Goal: Transaction & Acquisition: Purchase product/service

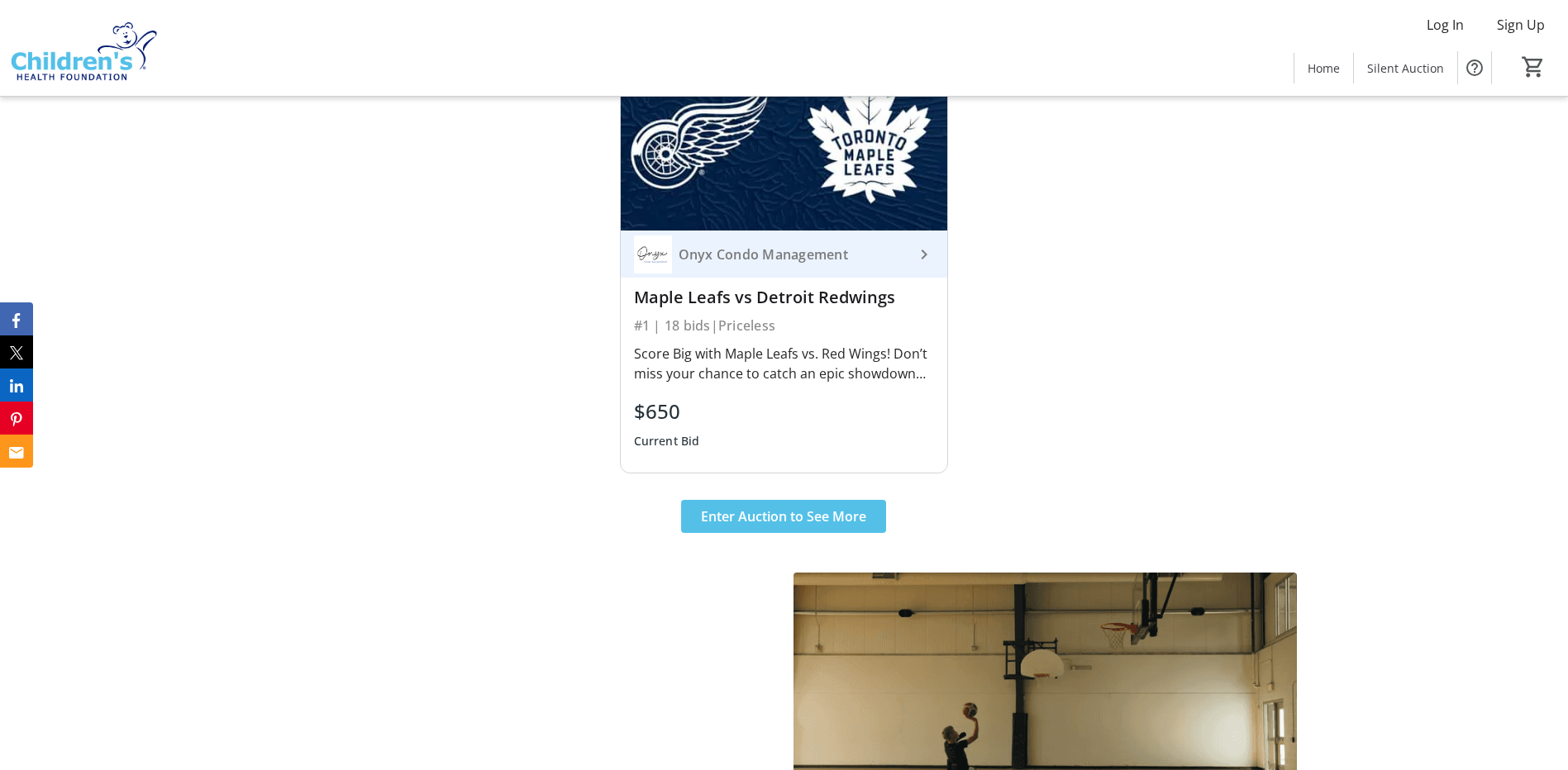
scroll to position [743, 0]
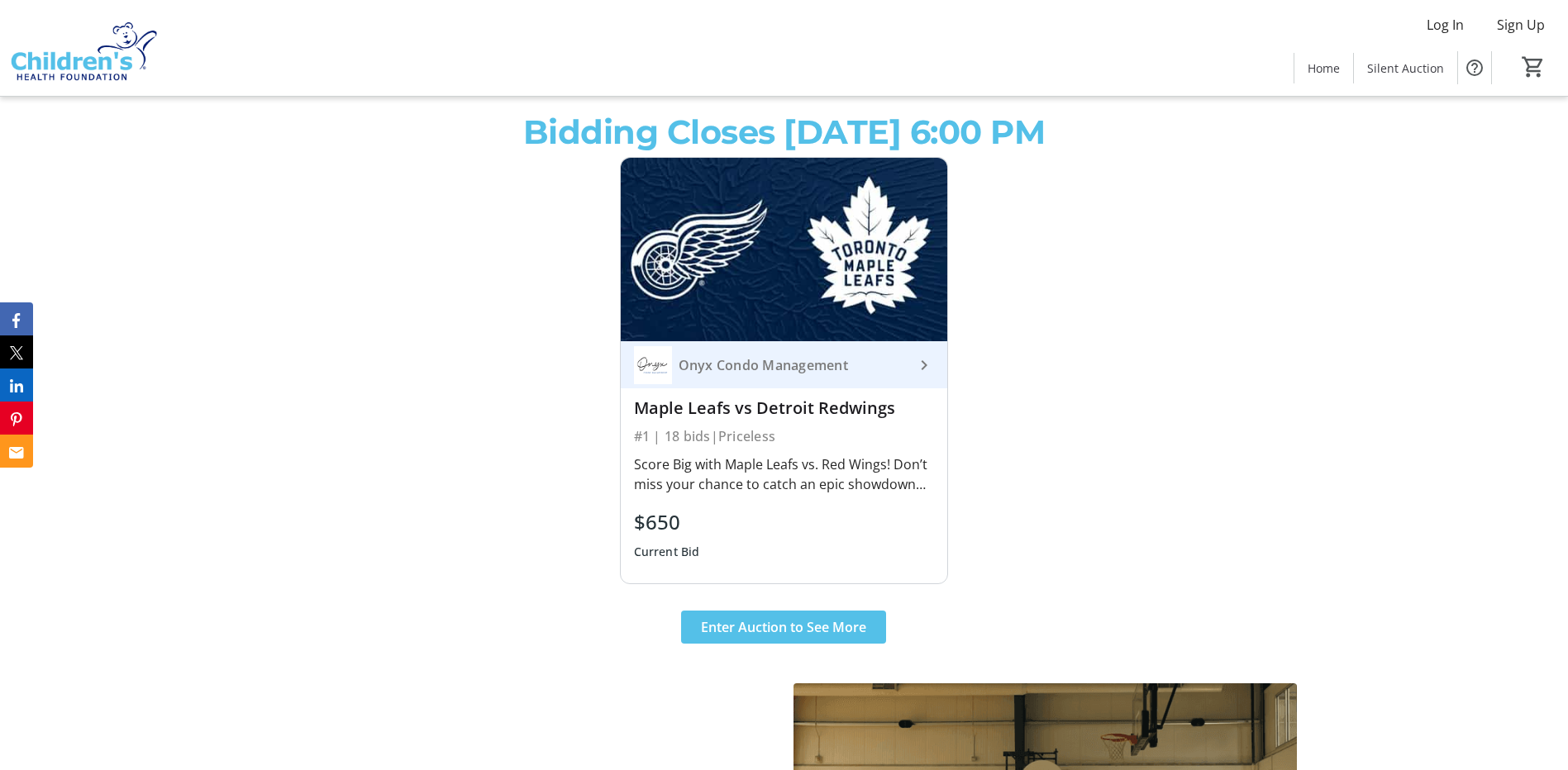
click at [921, 364] on mat-icon "keyboard_arrow_right" at bounding box center [924, 365] width 20 height 19
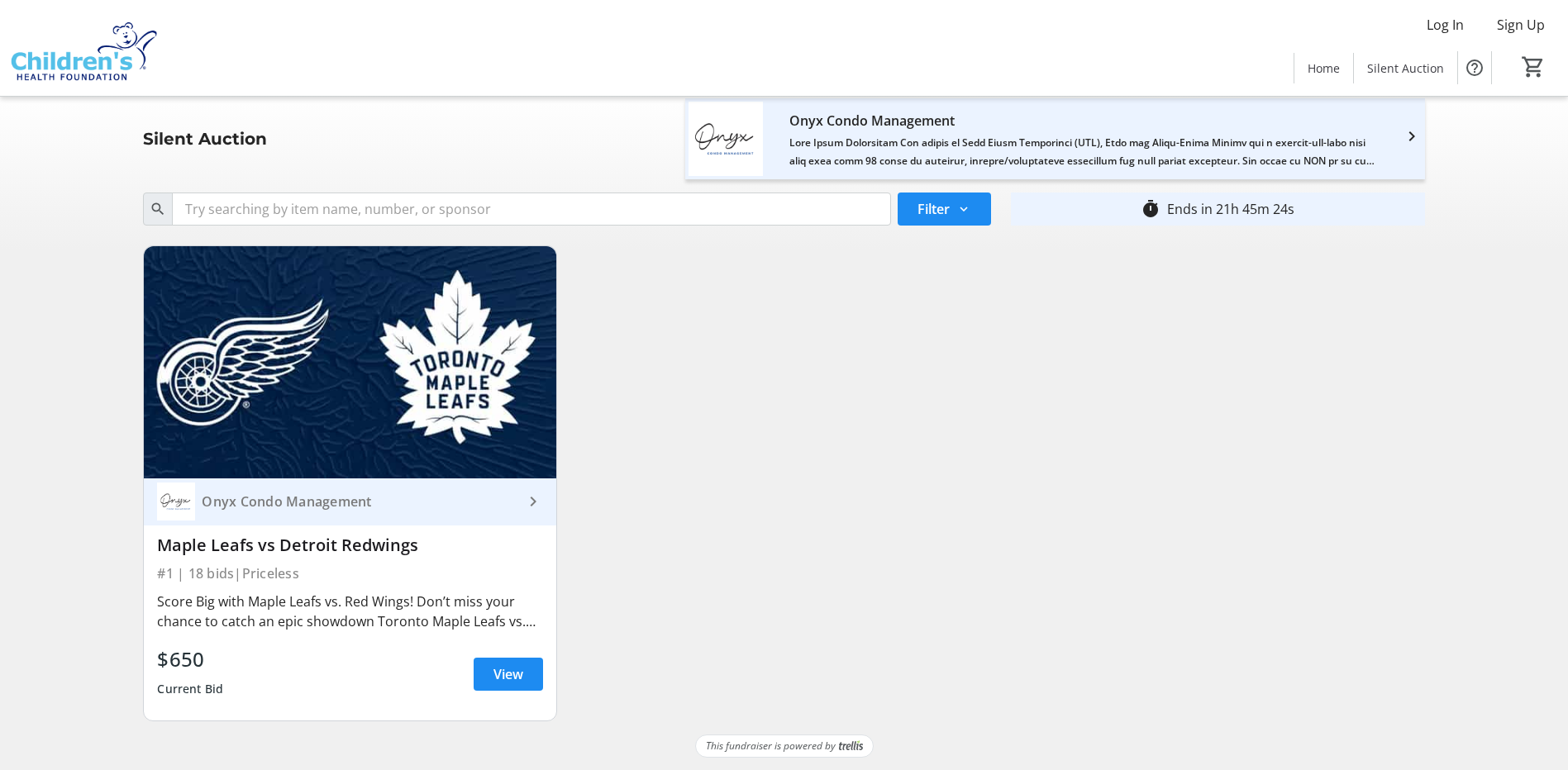
scroll to position [6, 0]
click at [496, 661] on span at bounding box center [508, 673] width 69 height 40
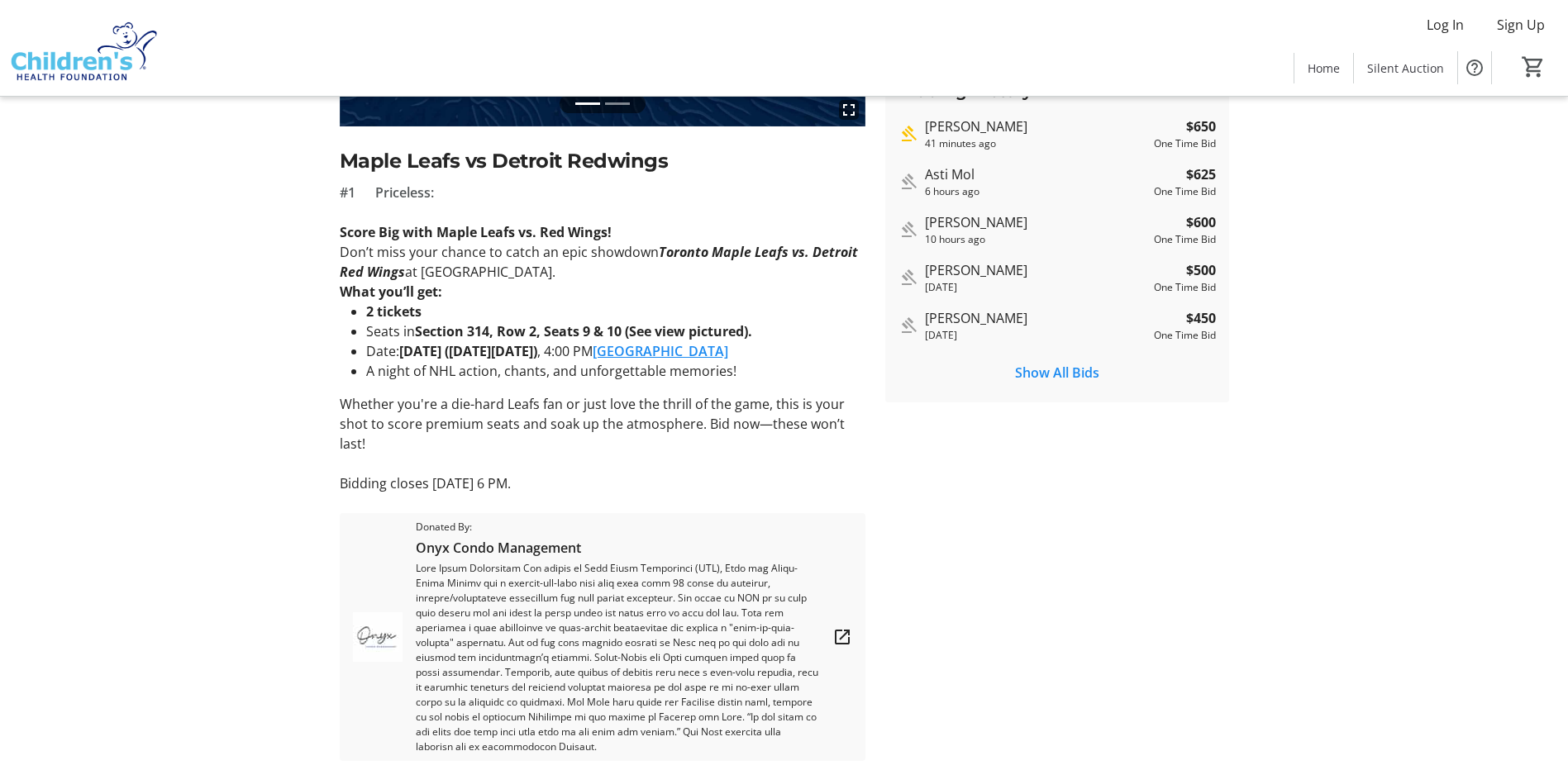
scroll to position [297, 0]
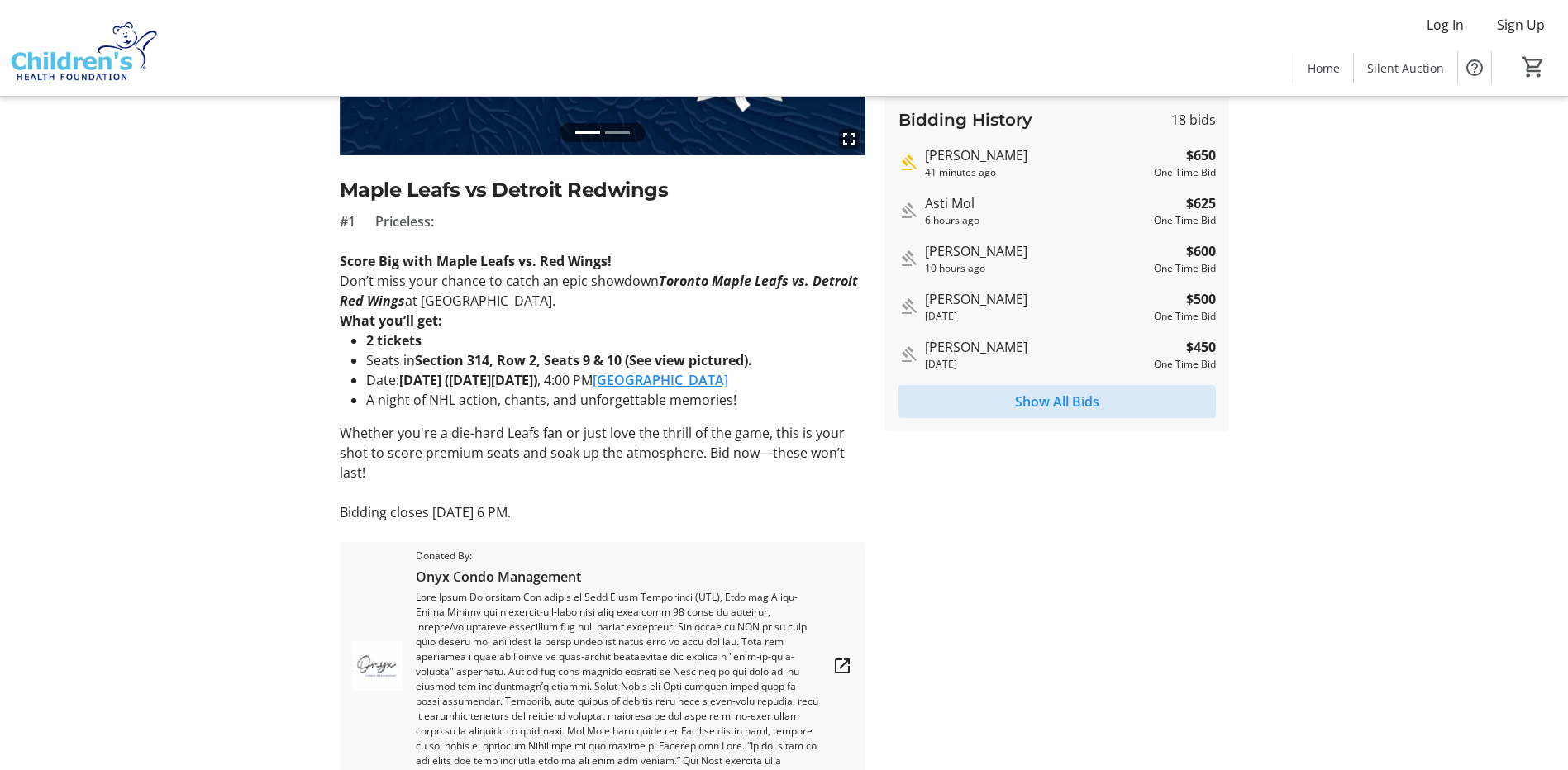
click at [1052, 400] on span "Show All Bids" at bounding box center [1057, 401] width 84 height 19
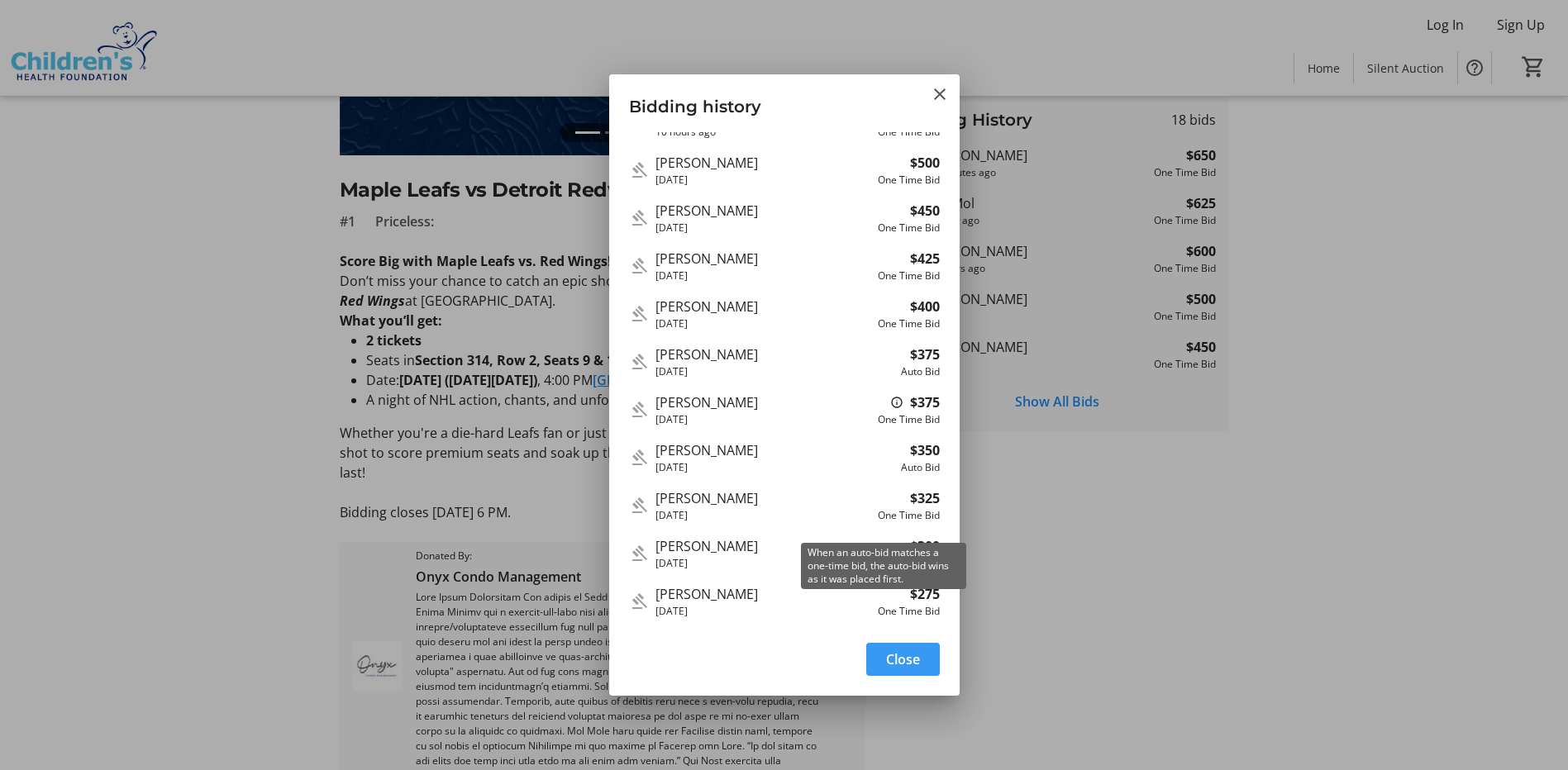
scroll to position [0, 0]
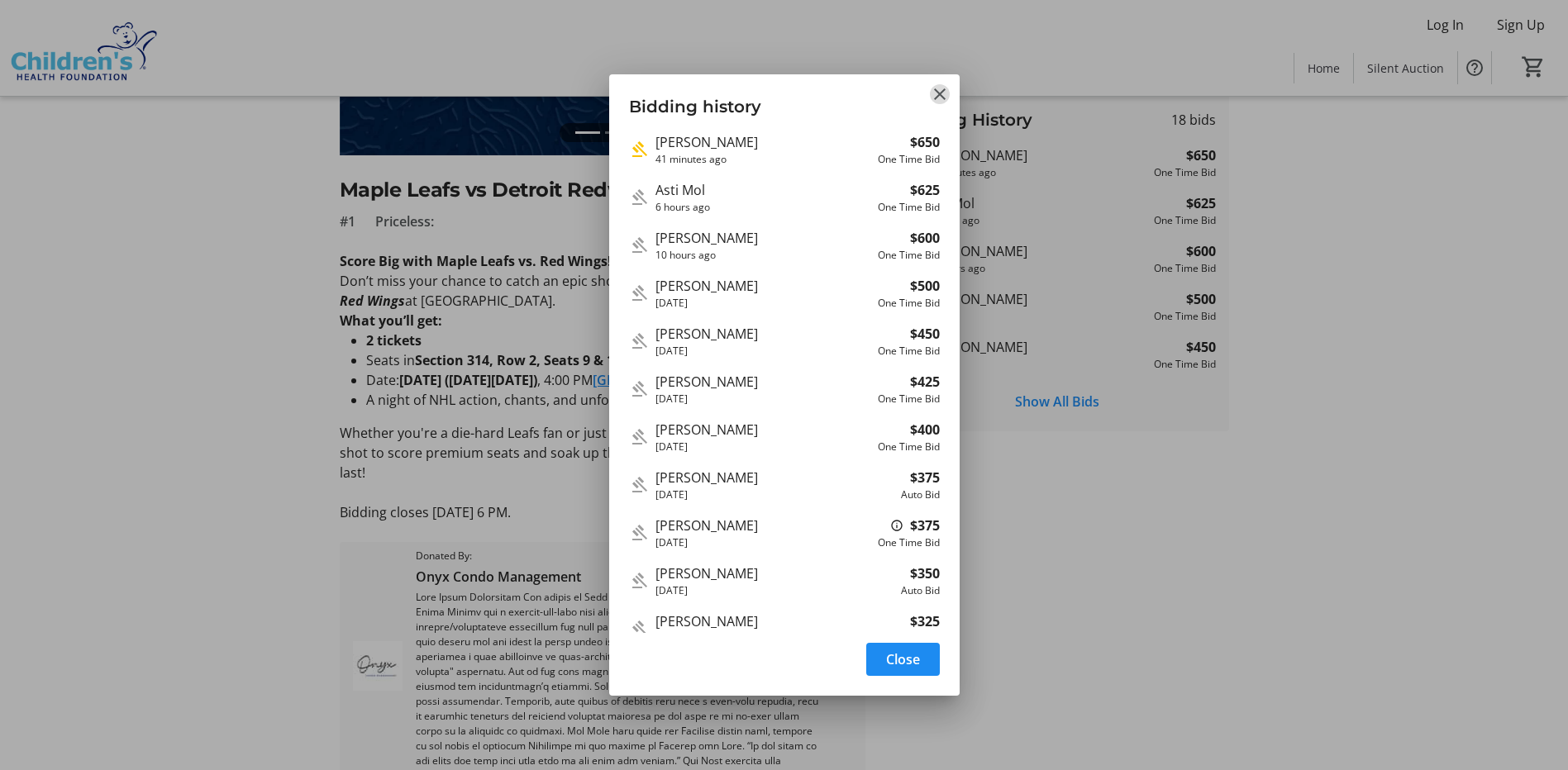
drag, startPoint x: 939, startPoint y: 102, endPoint x: 1015, endPoint y: 152, distance: 91.0
click at [940, 101] on mat-icon "Close" at bounding box center [940, 94] width 20 height 19
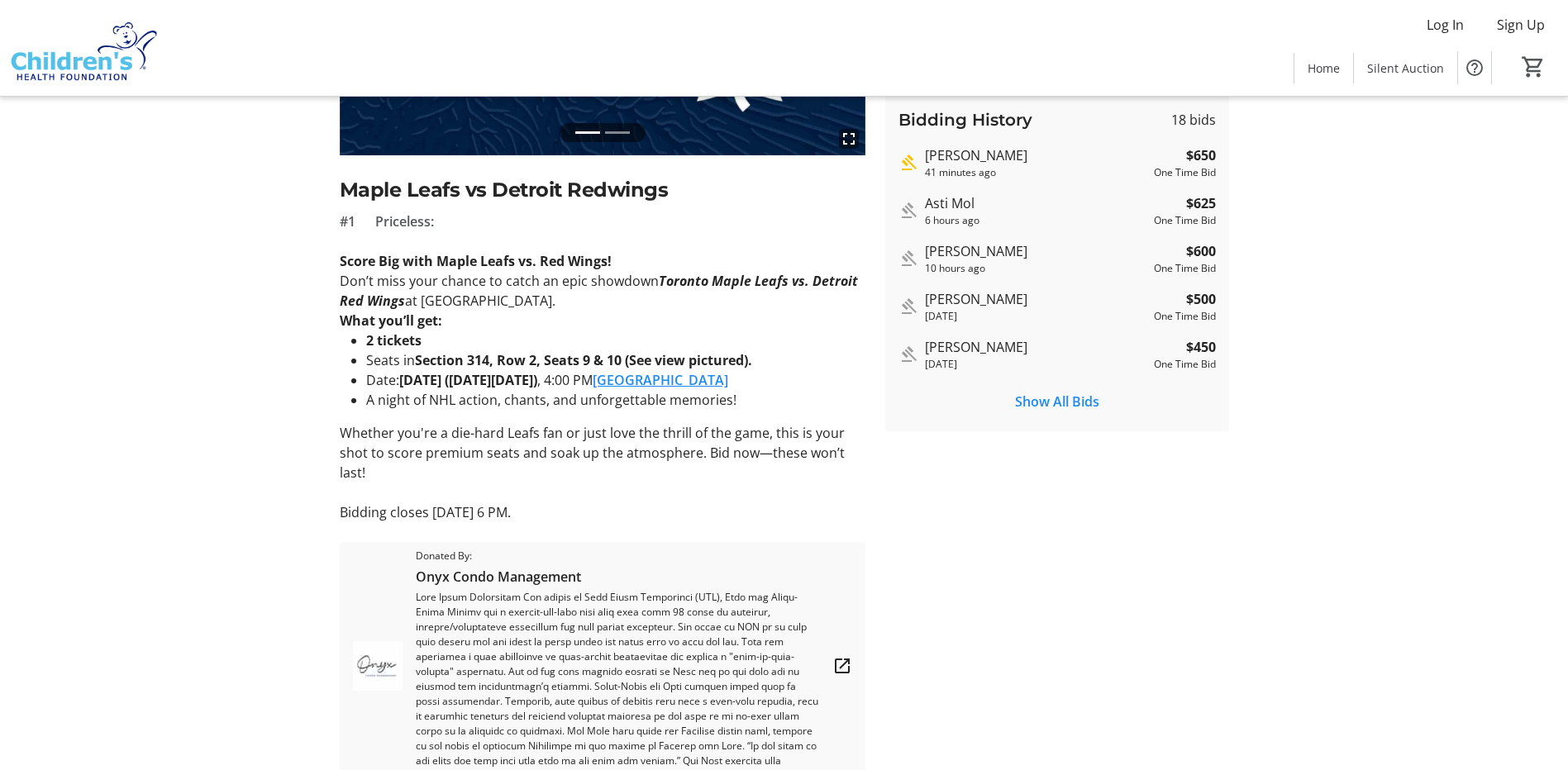
click at [1240, 468] on div "fullscreen fullscreen Previous Next Maple Leafs vs Detroit Redwings #1 Priceles…" at bounding box center [784, 324] width 1091 height 930
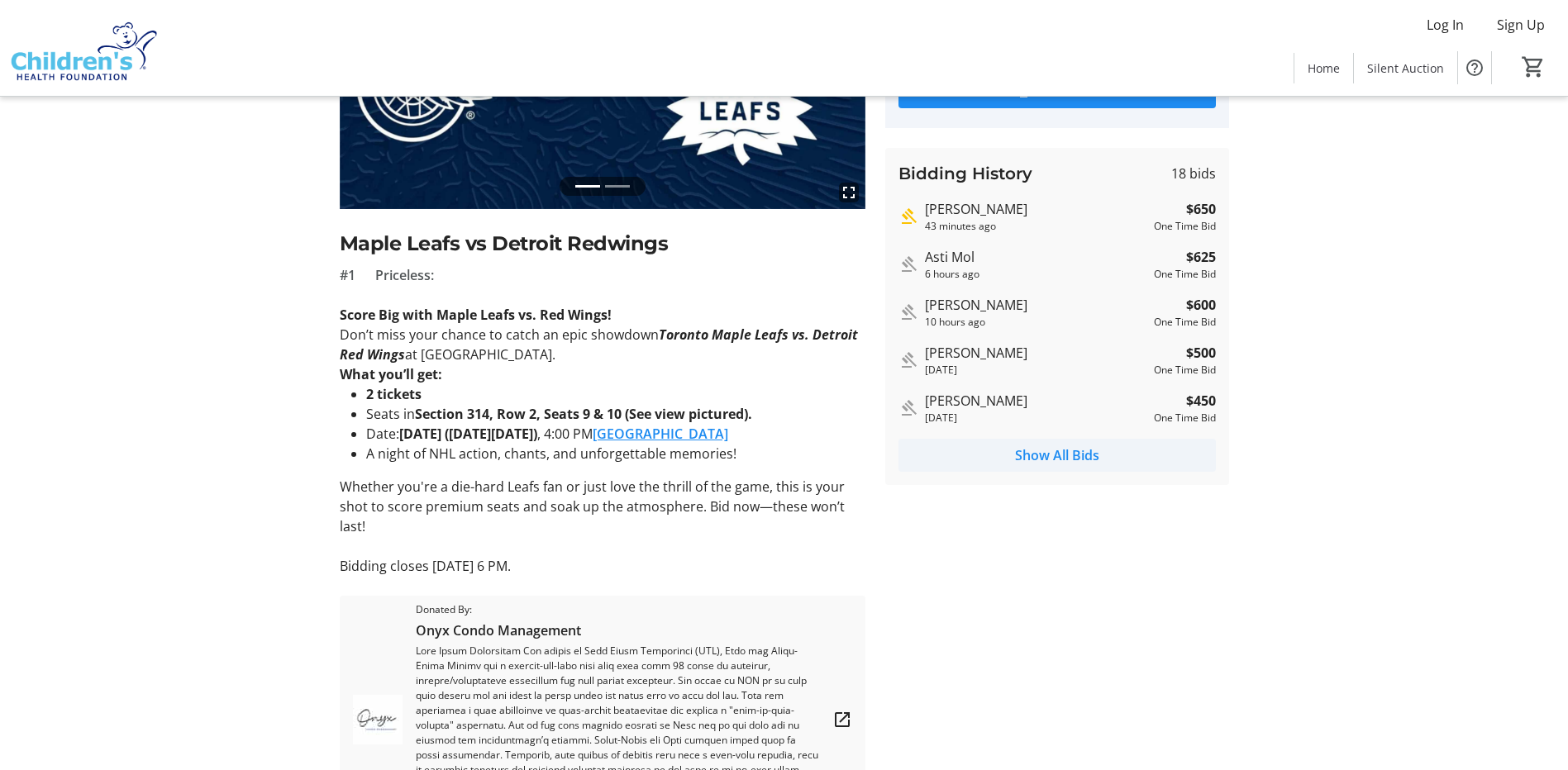
scroll to position [214, 0]
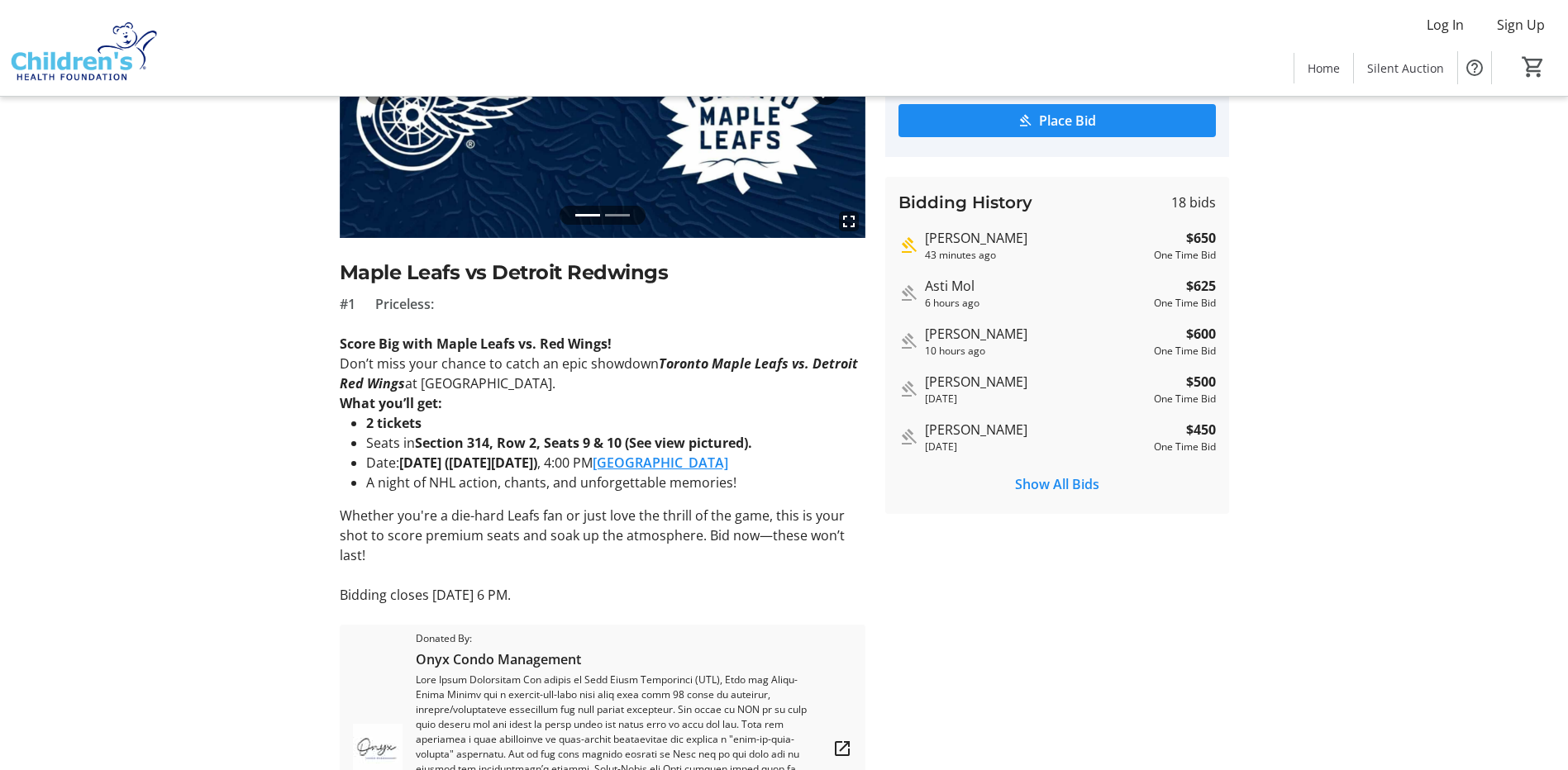
click at [417, 444] on strong "Section 314, Row 2, Seats 9 & 10 (See view pictured)." at bounding box center [583, 443] width 338 height 19
click at [729, 461] on link "[GEOGRAPHIC_DATA]" at bounding box center [660, 463] width 136 height 19
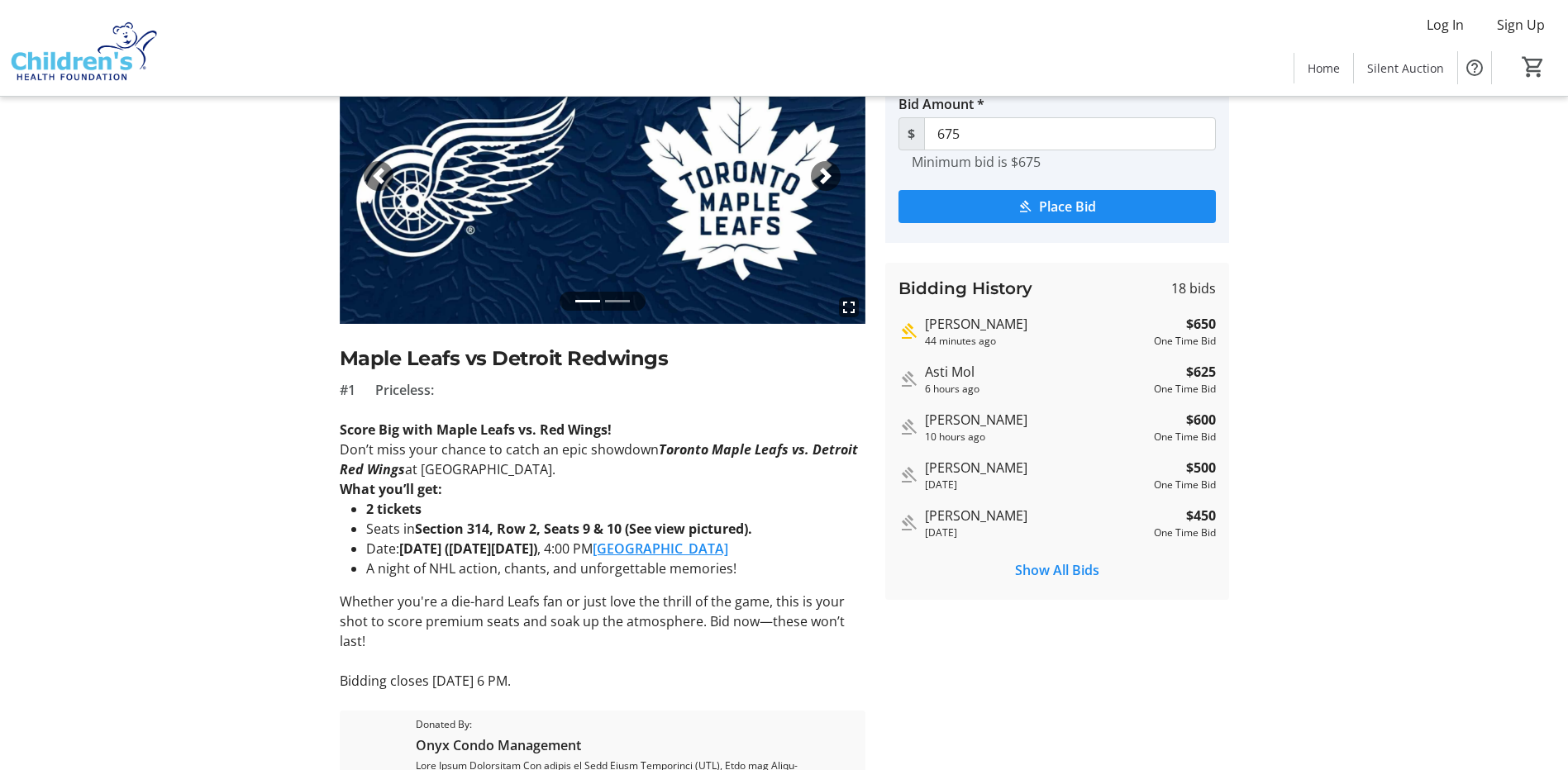
scroll to position [49, 0]
